Goal: Transaction & Acquisition: Book appointment/travel/reservation

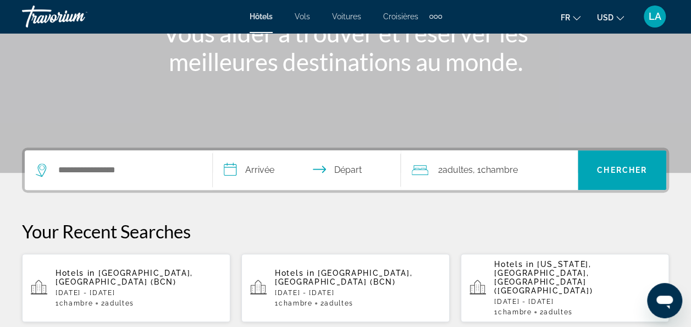
scroll to position [165, 0]
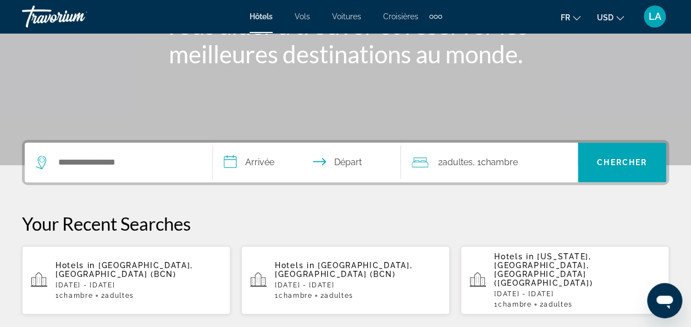
click at [134, 174] on div "Search widget" at bounding box center [118, 162] width 165 height 40
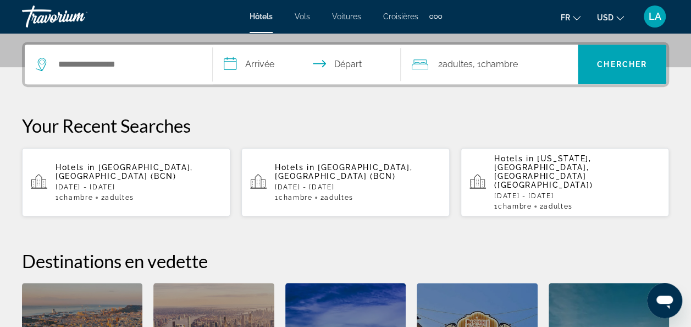
scroll to position [268, 0]
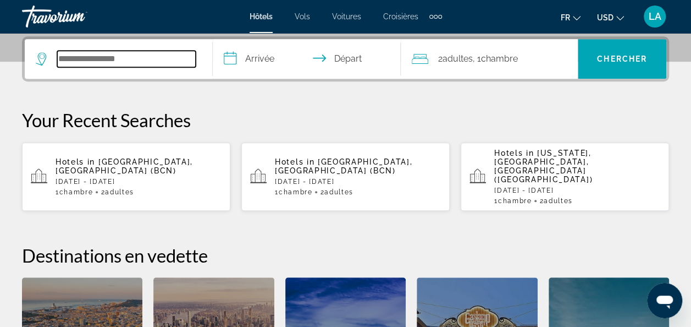
click at [141, 62] on input "Search hotel destination" at bounding box center [126, 59] width 139 height 16
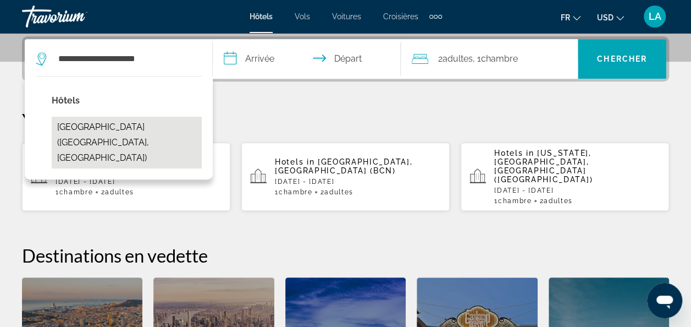
click at [101, 128] on button "[GEOGRAPHIC_DATA] ([GEOGRAPHIC_DATA], [GEOGRAPHIC_DATA])" at bounding box center [127, 143] width 150 height 52
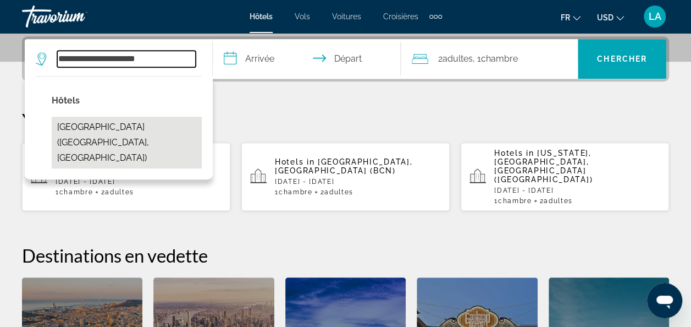
type input "**********"
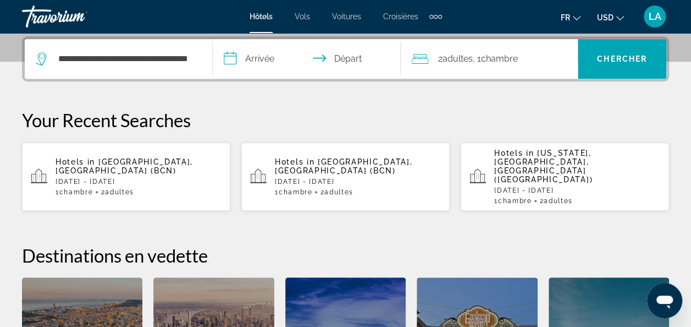
click at [251, 52] on input "**********" at bounding box center [309, 60] width 192 height 43
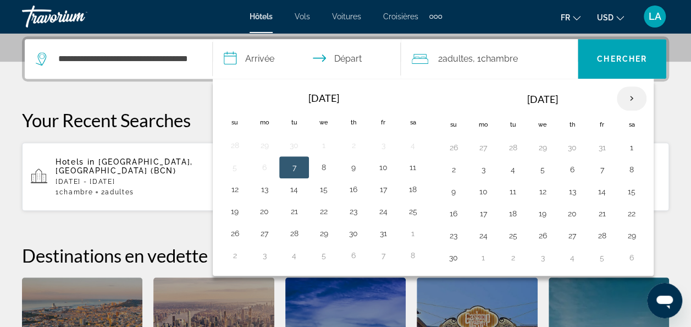
click at [634, 95] on th "Next month" at bounding box center [632, 98] width 30 height 24
click at [634, 94] on th "Next month" at bounding box center [632, 98] width 30 height 24
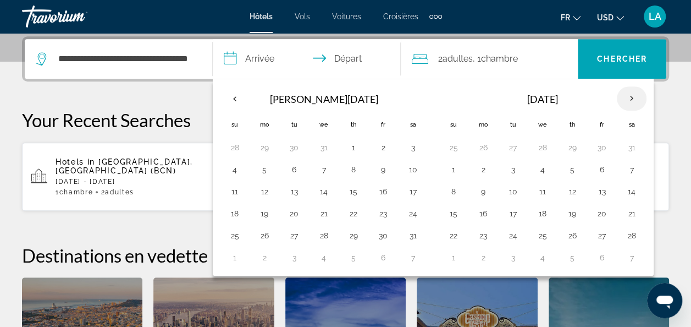
click at [634, 94] on th "Next month" at bounding box center [632, 98] width 30 height 24
click at [478, 232] on button "27" at bounding box center [483, 235] width 18 height 15
click at [625, 99] on th "Next month" at bounding box center [632, 98] width 30 height 24
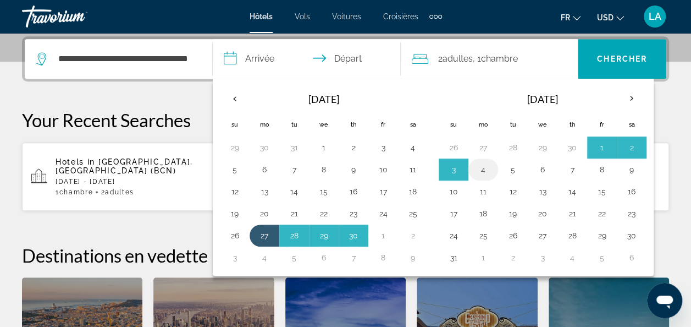
click at [479, 167] on button "4" at bounding box center [483, 169] width 18 height 15
type input "**********"
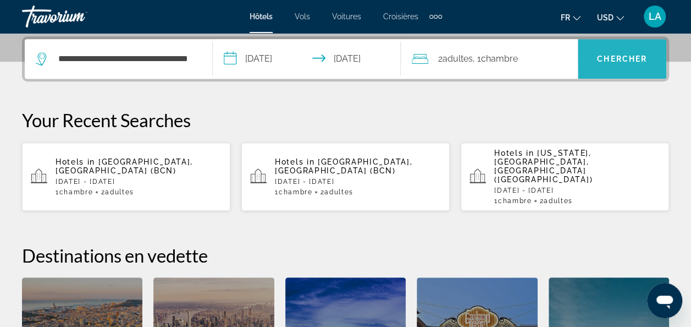
click at [601, 59] on span "Chercher" at bounding box center [622, 58] width 50 height 9
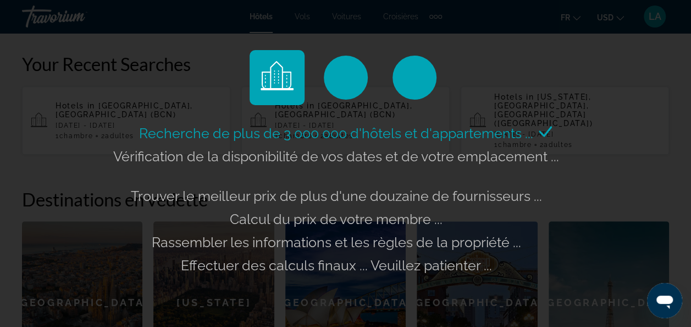
scroll to position [378, 0]
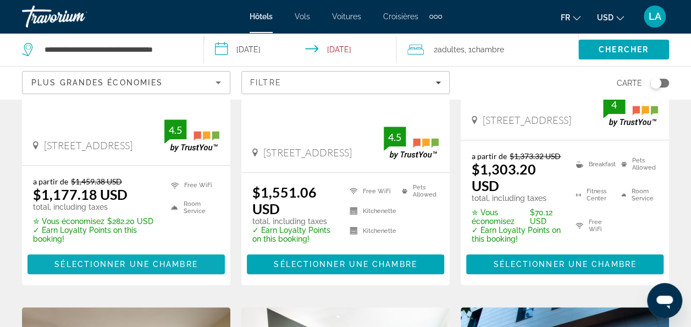
scroll to position [275, 0]
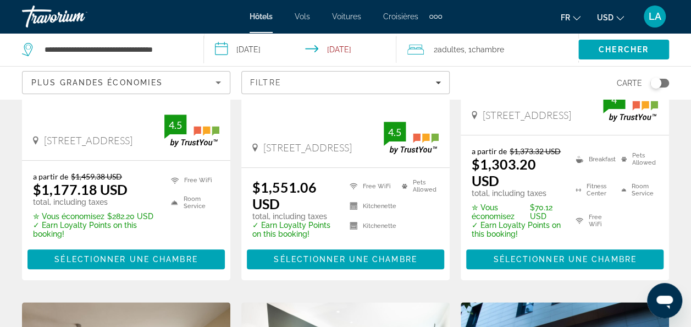
click at [604, 24] on button "USD USD ($) MXN (Mex$) CAD (Can$) GBP (£) EUR (€) AUD (A$) NZD (NZ$) CNY (CN¥)" at bounding box center [610, 17] width 27 height 16
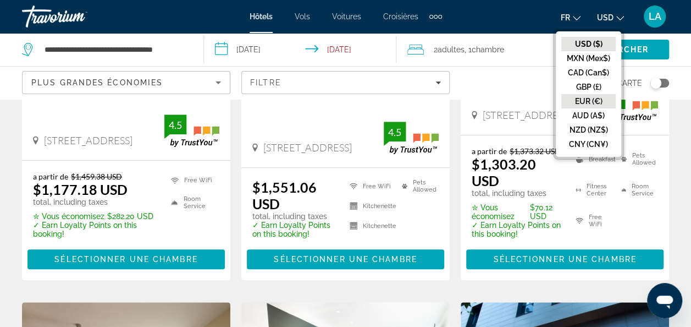
click at [595, 96] on button "EUR (€)" at bounding box center [588, 101] width 54 height 14
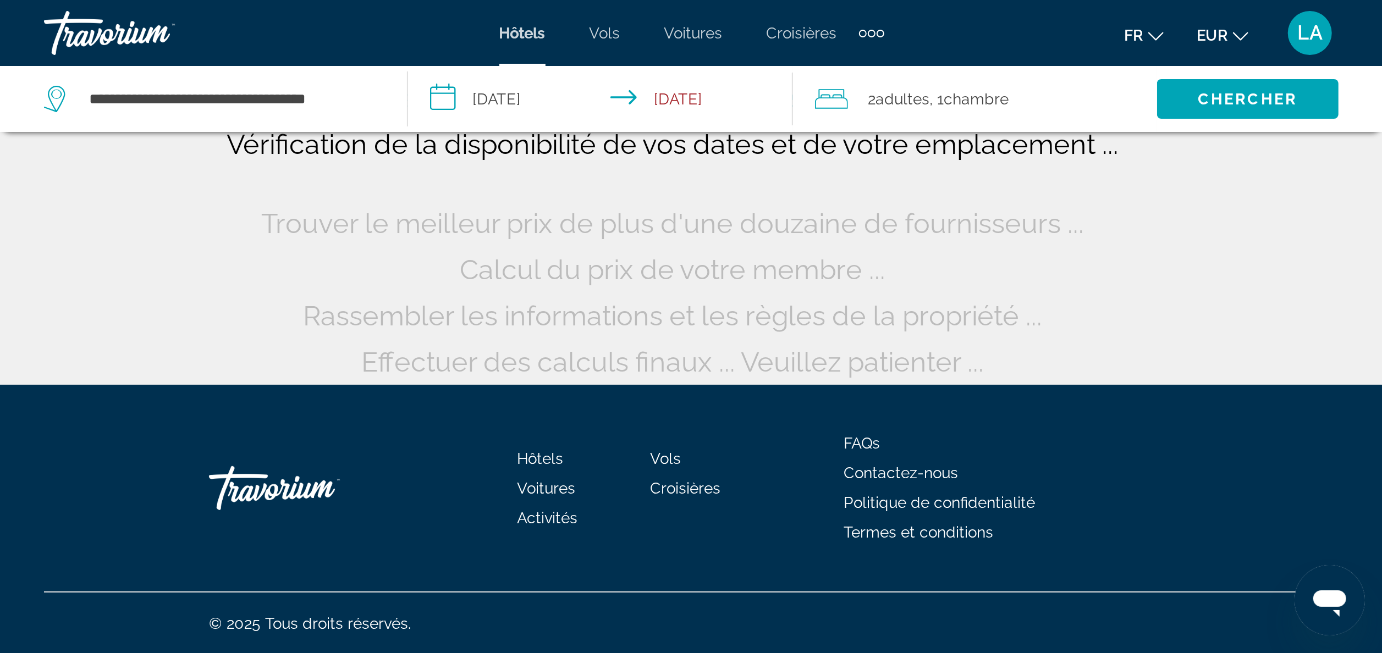
scroll to position [0, 0]
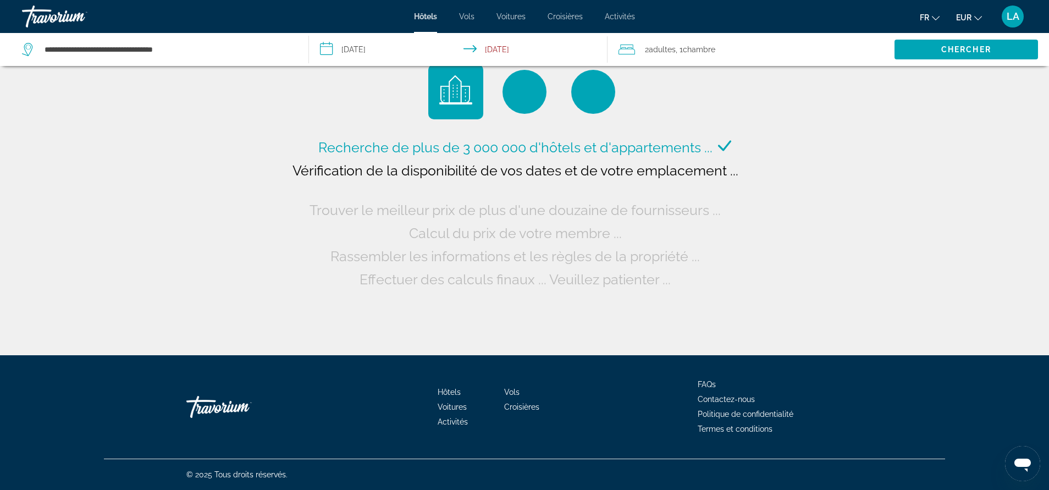
drag, startPoint x: 643, startPoint y: 0, endPoint x: 137, endPoint y: 152, distance: 528.8
click at [114, 231] on div "Recherche de plus de 3 000 000 d'hôtels et d'appartements ... Vérification de l…" at bounding box center [524, 177] width 1049 height 355
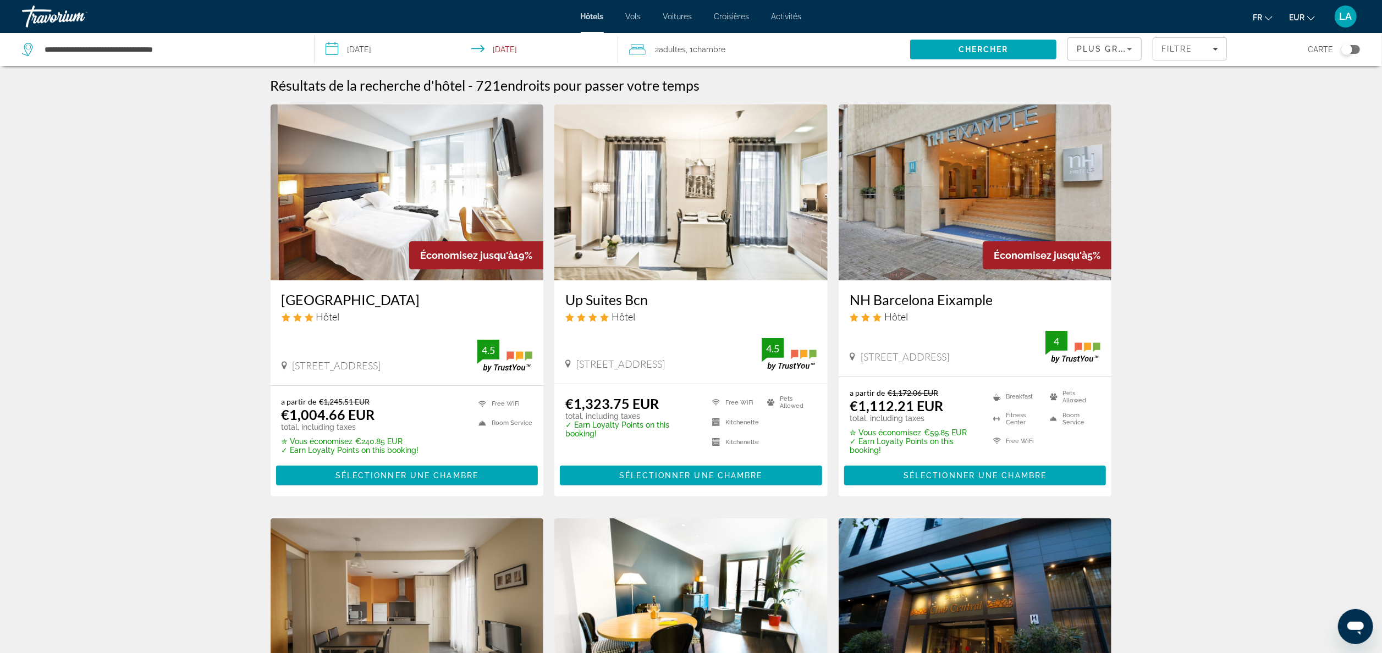
drag, startPoint x: 1007, startPoint y: 1, endPoint x: 120, endPoint y: 254, distance: 922.7
